Goal: Transaction & Acquisition: Register for event/course

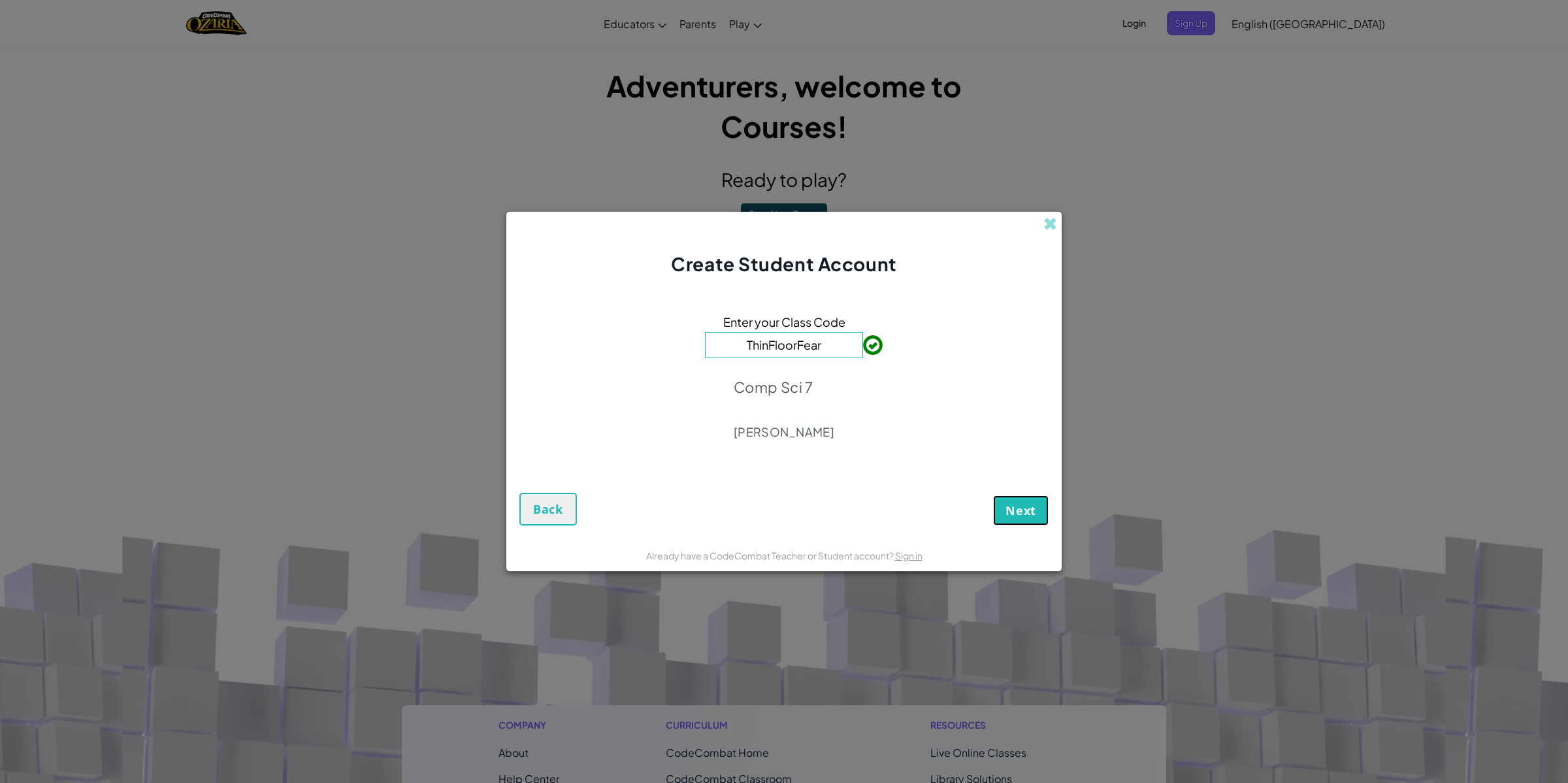
click at [1020, 515] on span "Next" at bounding box center [1020, 510] width 31 height 16
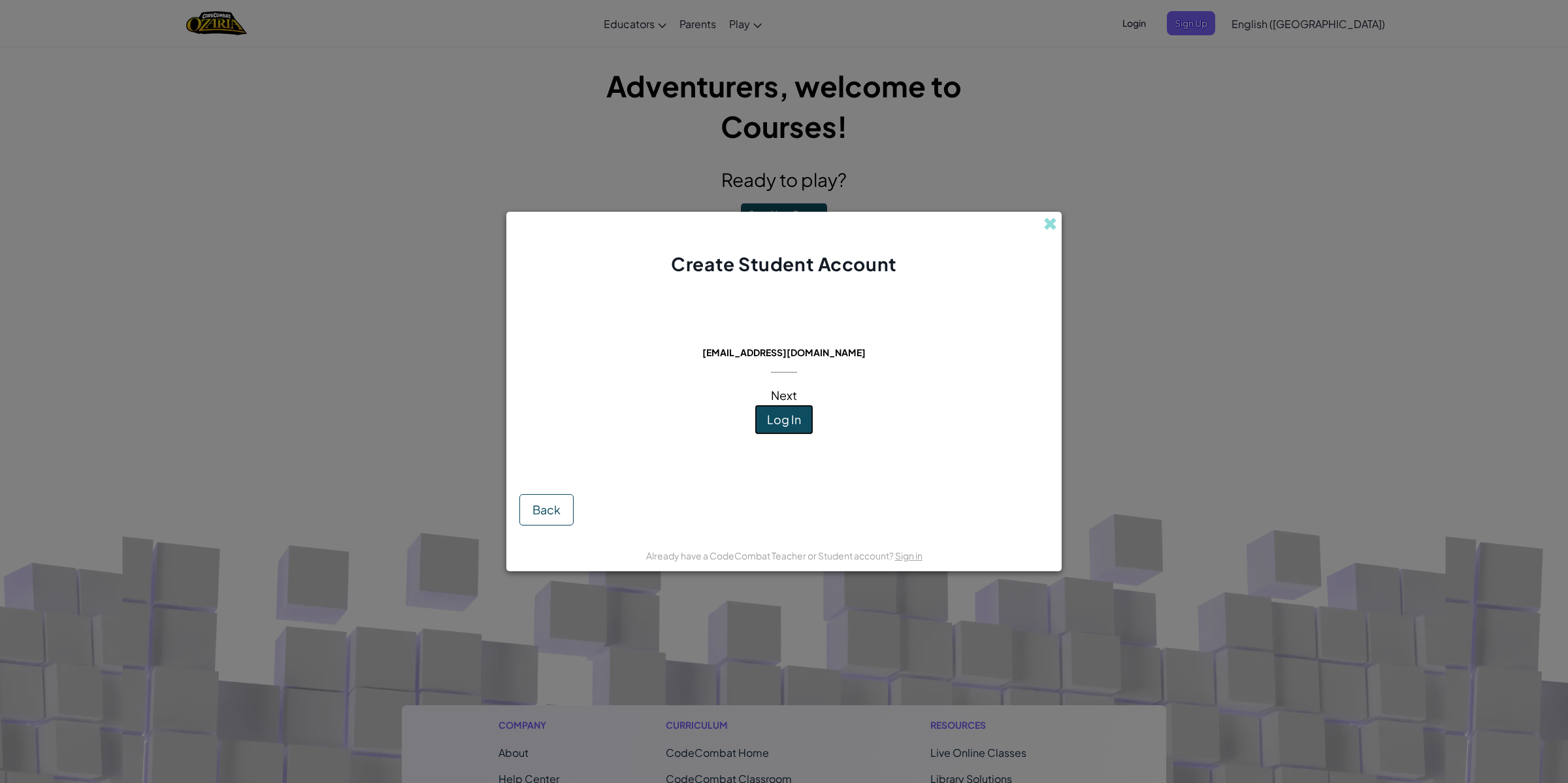
click at [778, 428] on button "Log In" at bounding box center [784, 419] width 59 height 30
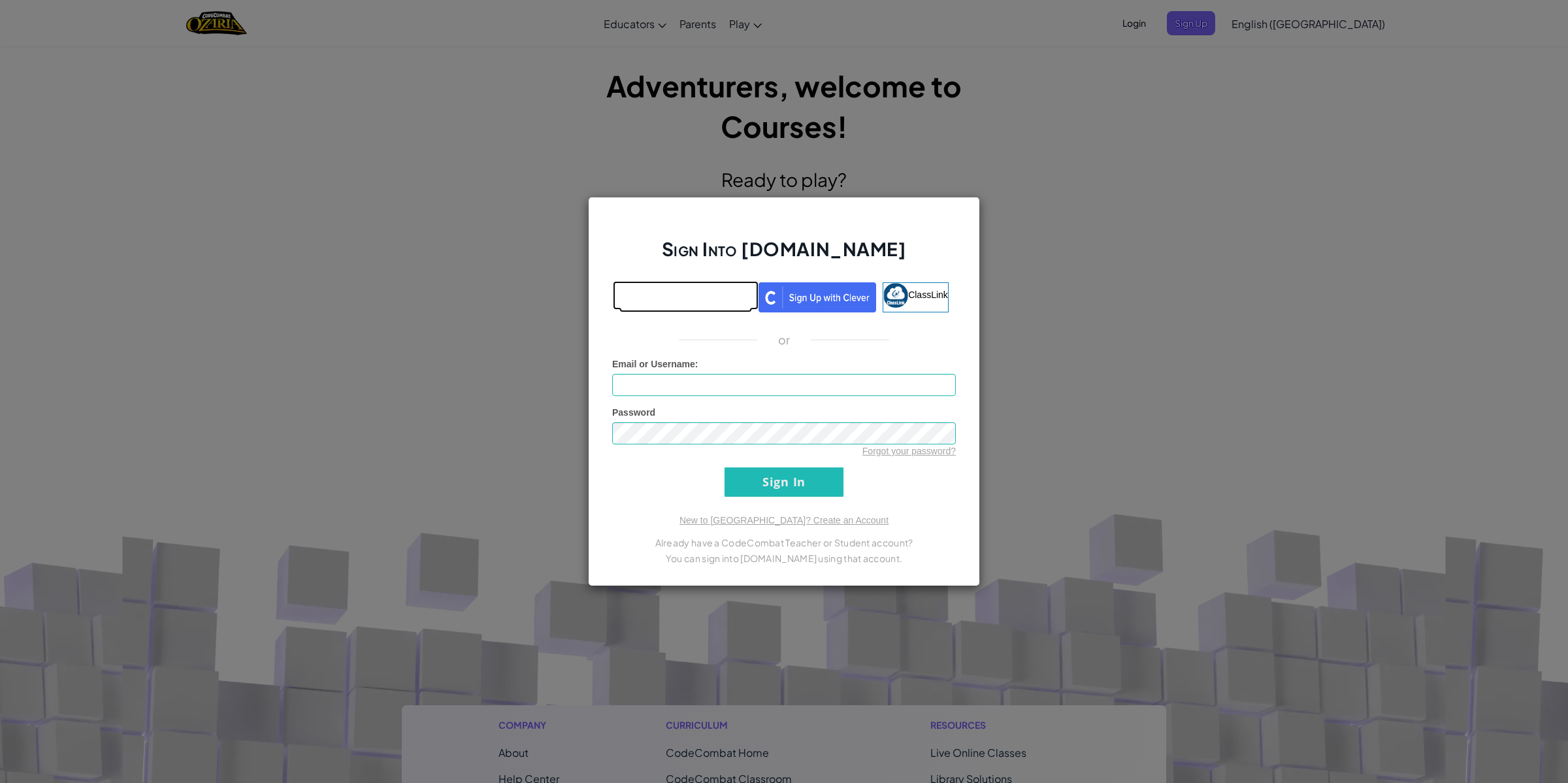
click at [699, 311] on link at bounding box center [686, 298] width 133 height 30
